Goal: Communication & Community: Answer question/provide support

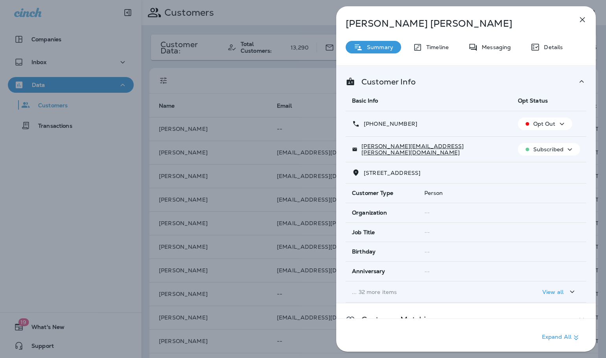
click at [579, 22] on icon "button" at bounding box center [581, 19] width 9 height 9
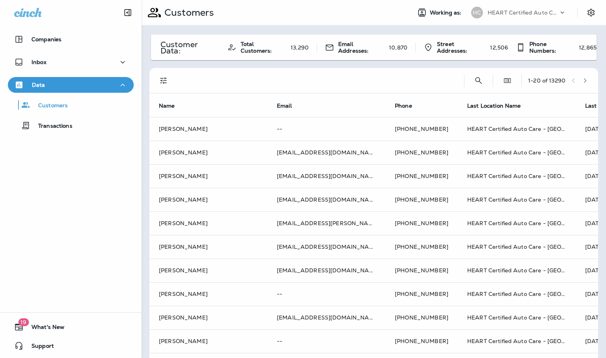
click at [105, 67] on div at bounding box center [303, 179] width 606 height 358
click at [127, 60] on button "Inbox" at bounding box center [71, 62] width 126 height 16
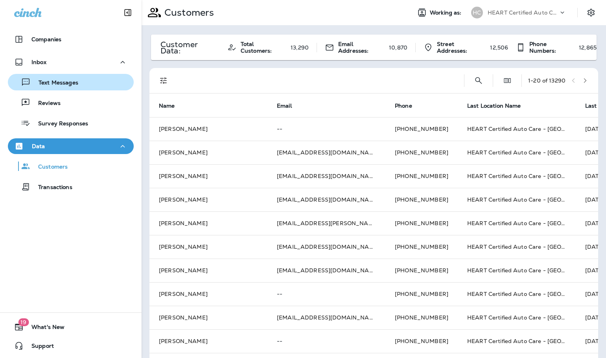
click at [70, 83] on p "Text Messages" at bounding box center [55, 82] width 48 height 7
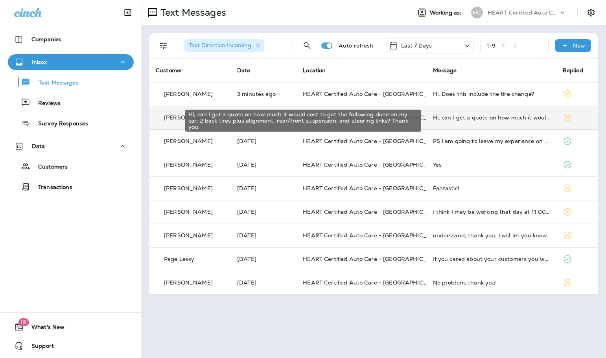
click at [465, 119] on div "Hi, can I get a quote on how much it would cost to get the following done on my…" at bounding box center [491, 117] width 117 height 6
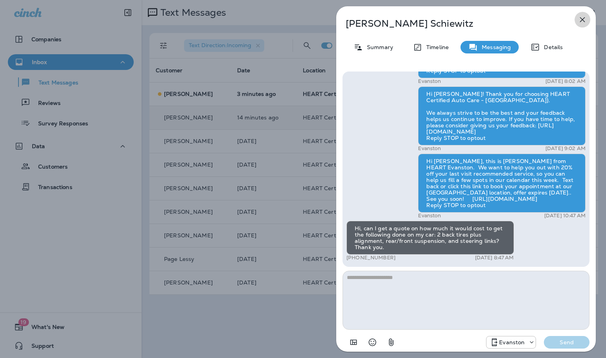
click at [582, 22] on icon "button" at bounding box center [581, 19] width 9 height 9
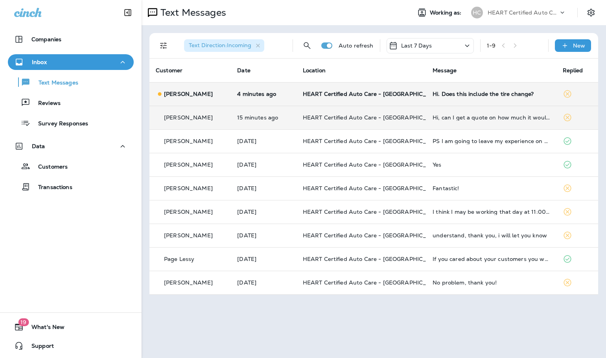
click at [327, 101] on td "HEART Certified Auto Care - [GEOGRAPHIC_DATA]" at bounding box center [361, 94] width 130 height 24
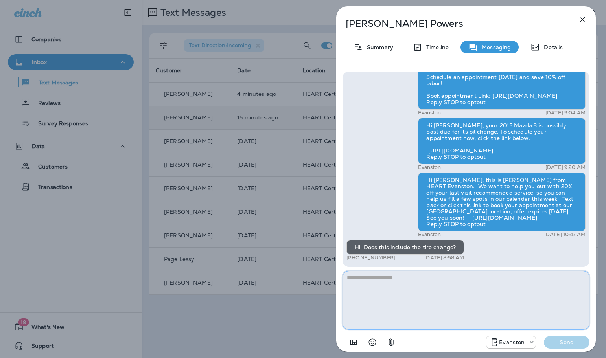
click at [461, 301] on textarea at bounding box center [465, 300] width 247 height 59
click at [580, 20] on icon "button" at bounding box center [581, 19] width 9 height 9
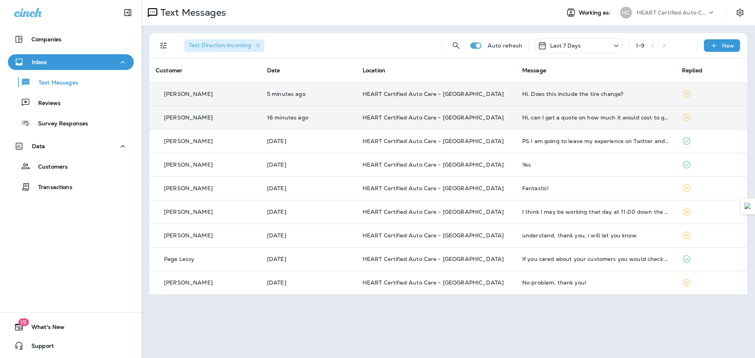
click at [564, 99] on td "Hi. Does this include the tire change?" at bounding box center [596, 94] width 160 height 24
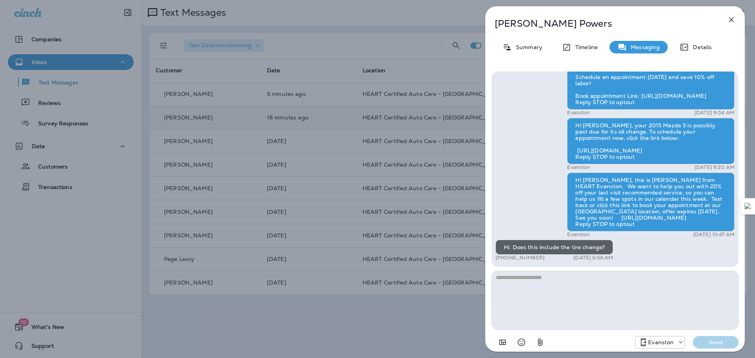
click at [599, 303] on textarea at bounding box center [614, 300] width 247 height 59
type textarea "**********"
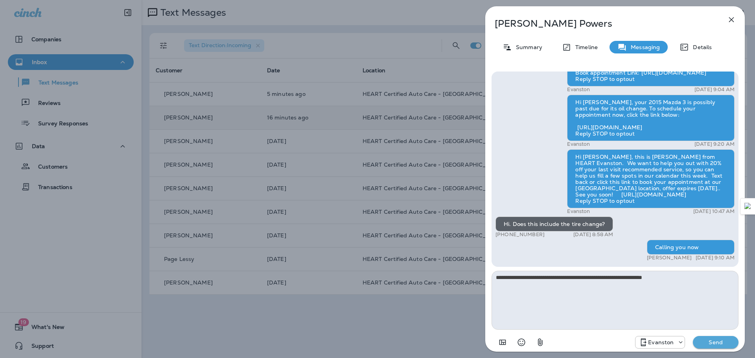
click at [605, 20] on icon "button" at bounding box center [730, 19] width 9 height 9
